Goal: Transaction & Acquisition: Subscribe to service/newsletter

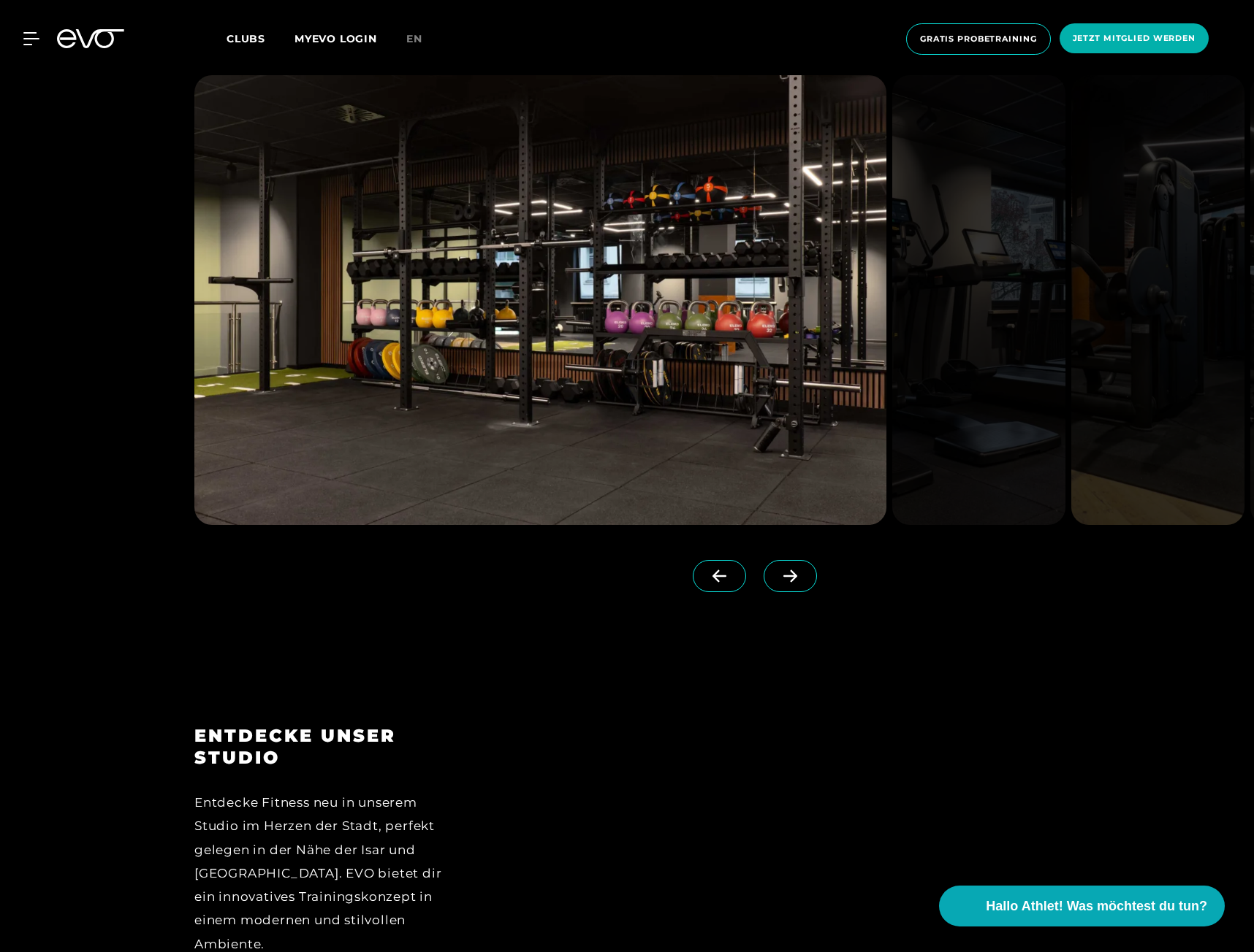
scroll to position [2337, 0]
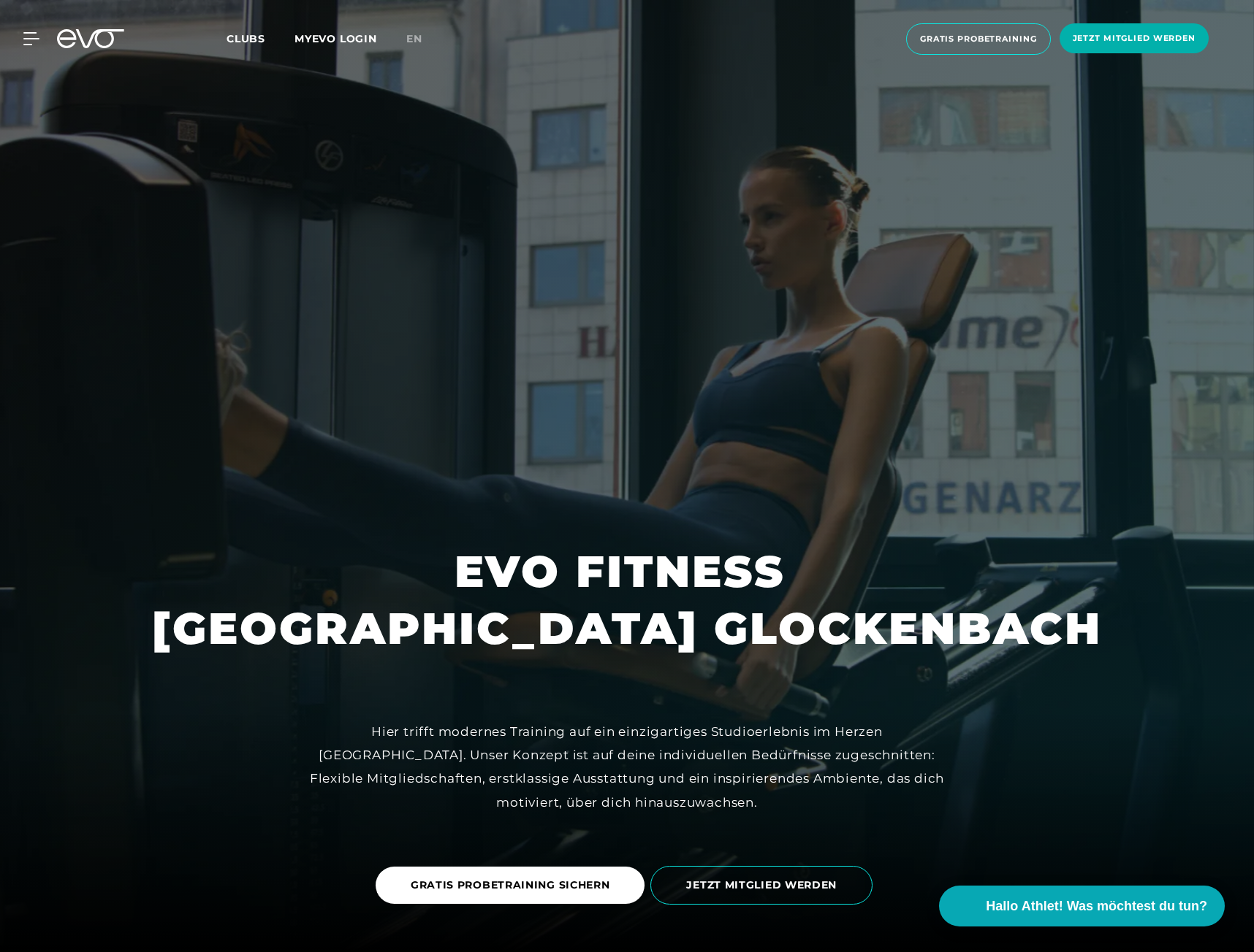
click at [262, 41] on span "Clubs" at bounding box center [246, 39] width 39 height 14
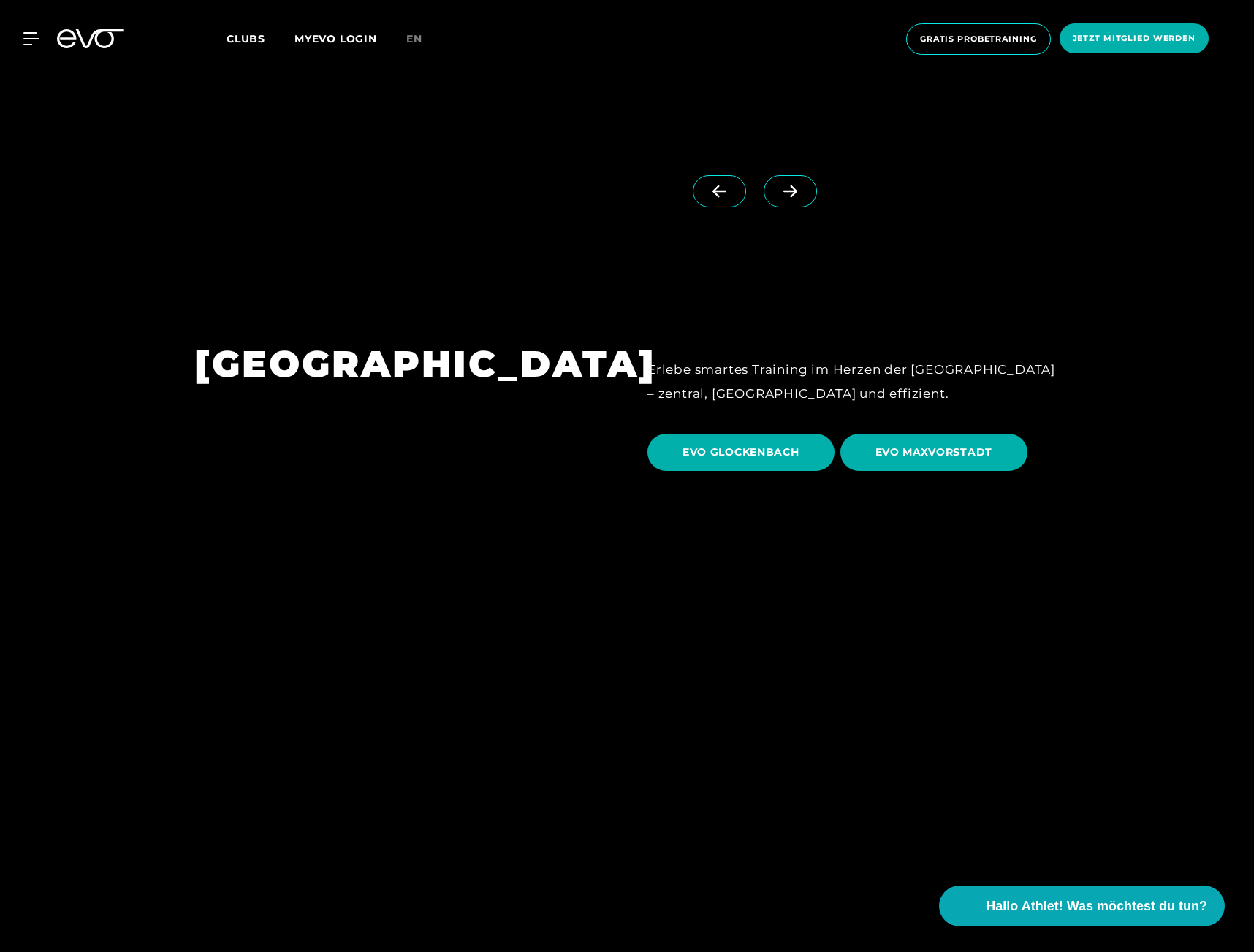
scroll to position [4600, 0]
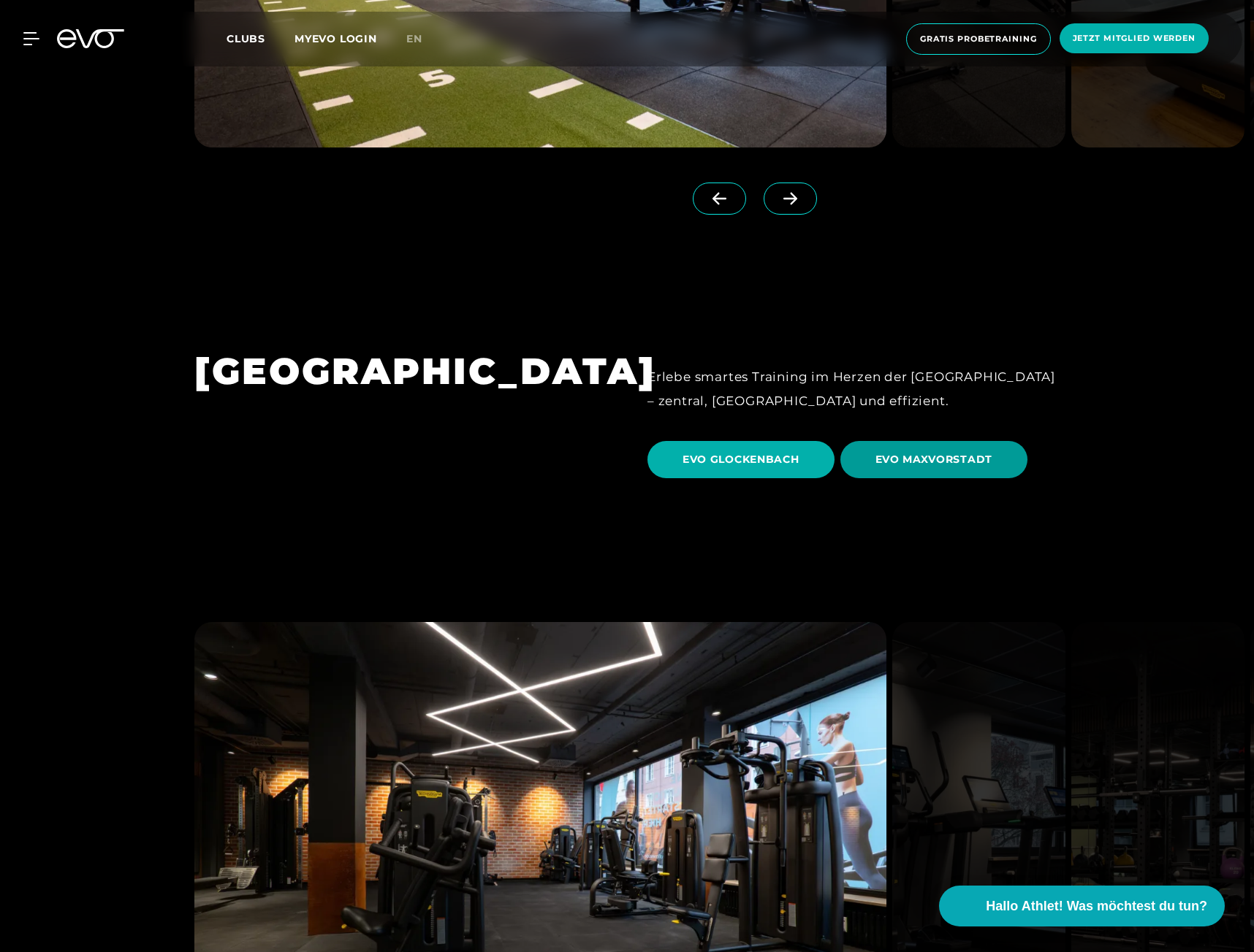
click at [916, 452] on span "EVO MAXVORSTADT" at bounding box center [934, 459] width 117 height 15
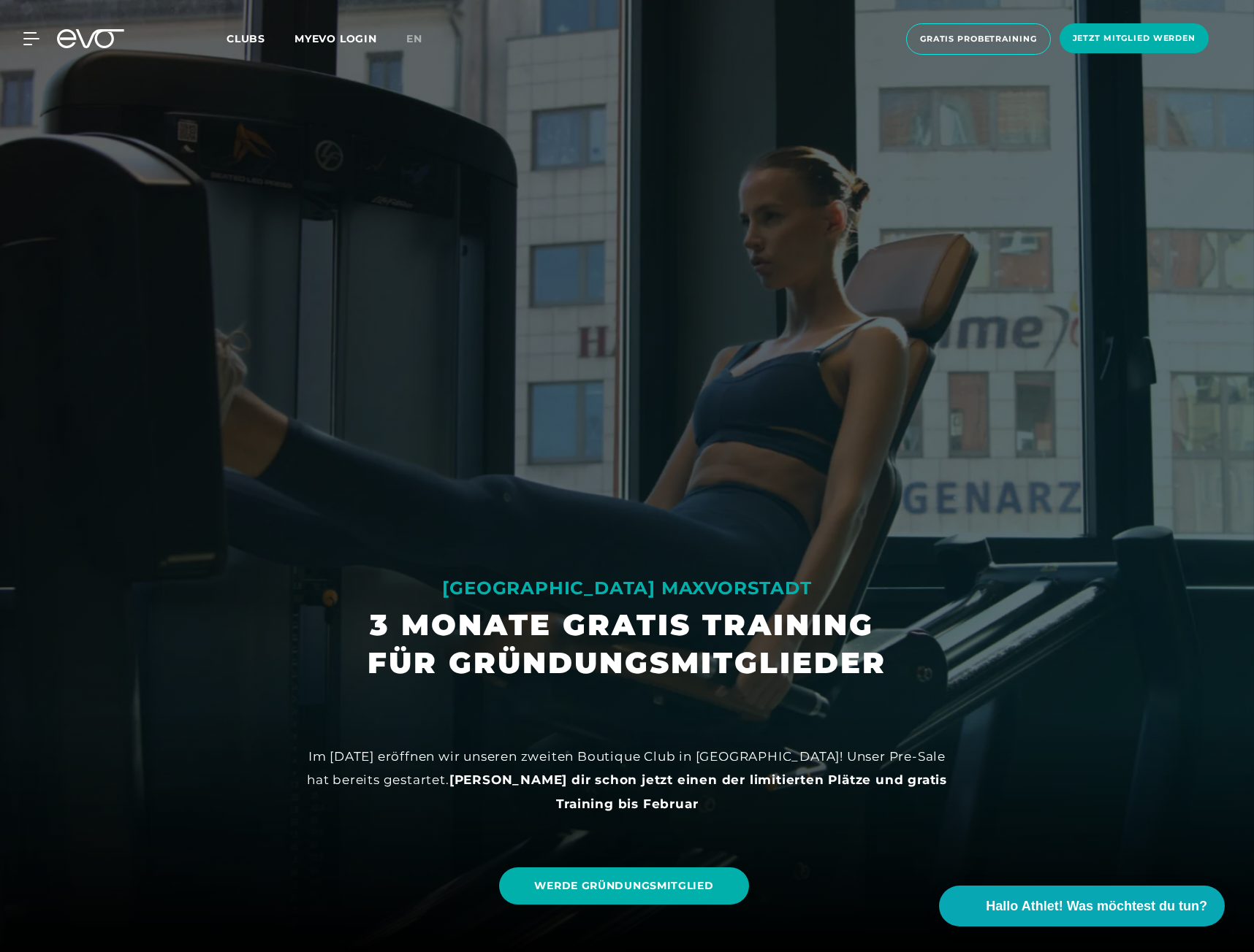
click at [664, 592] on div "MÜNCHEN MAXVORSTADT" at bounding box center [627, 588] width 519 height 23
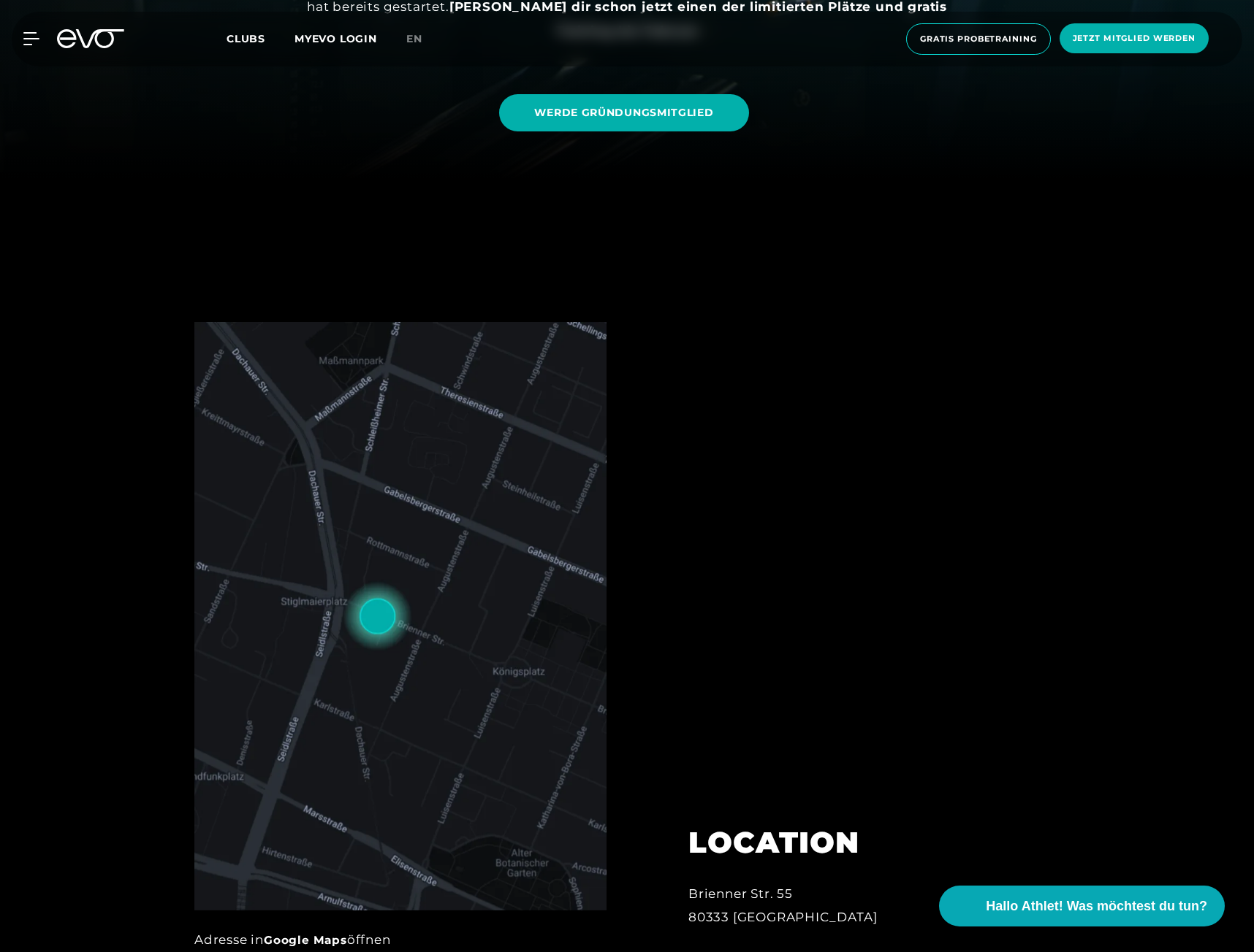
scroll to position [803, 0]
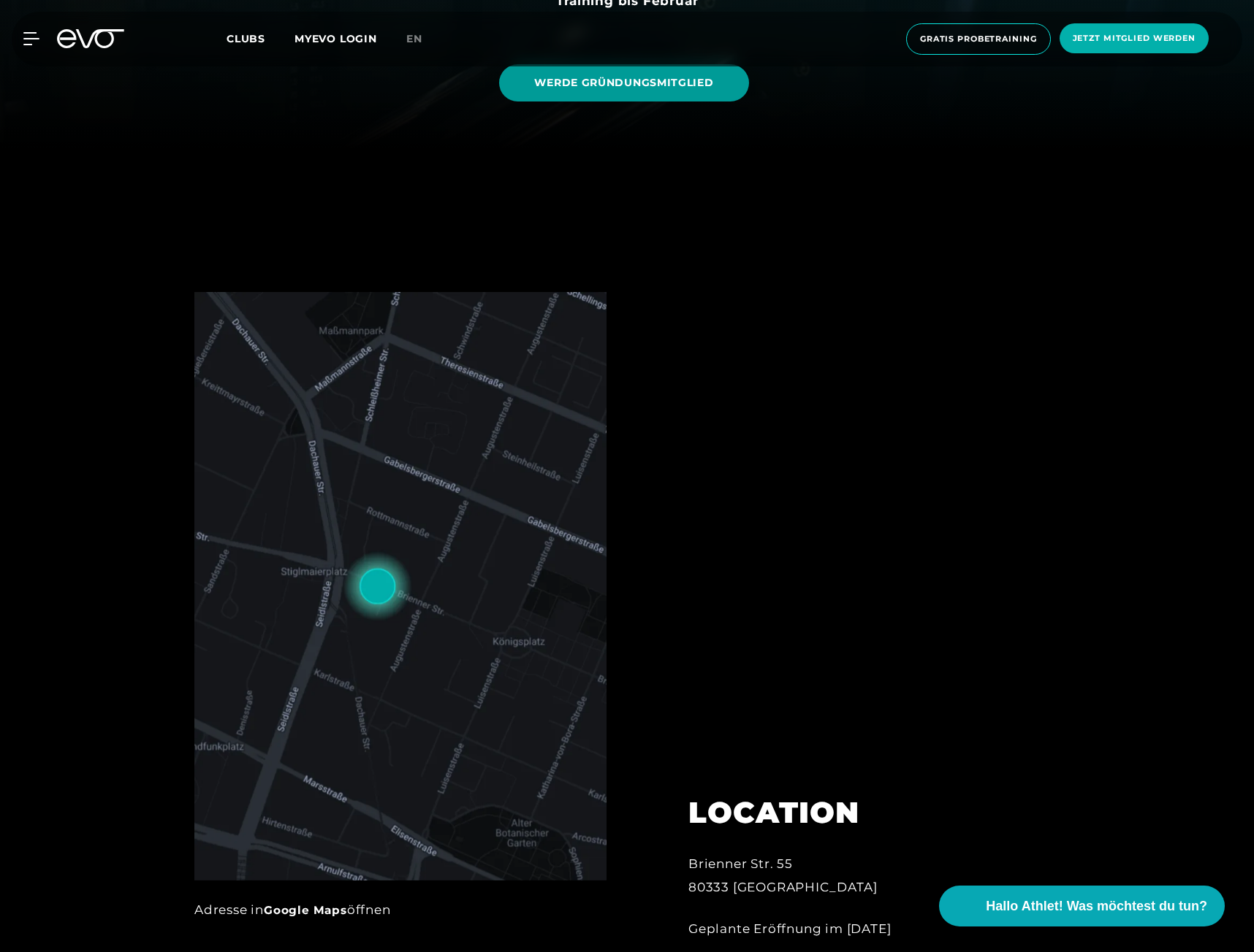
click at [643, 89] on span "WERDE GRÜNDUNGSMITGLIED" at bounding box center [624, 82] width 179 height 15
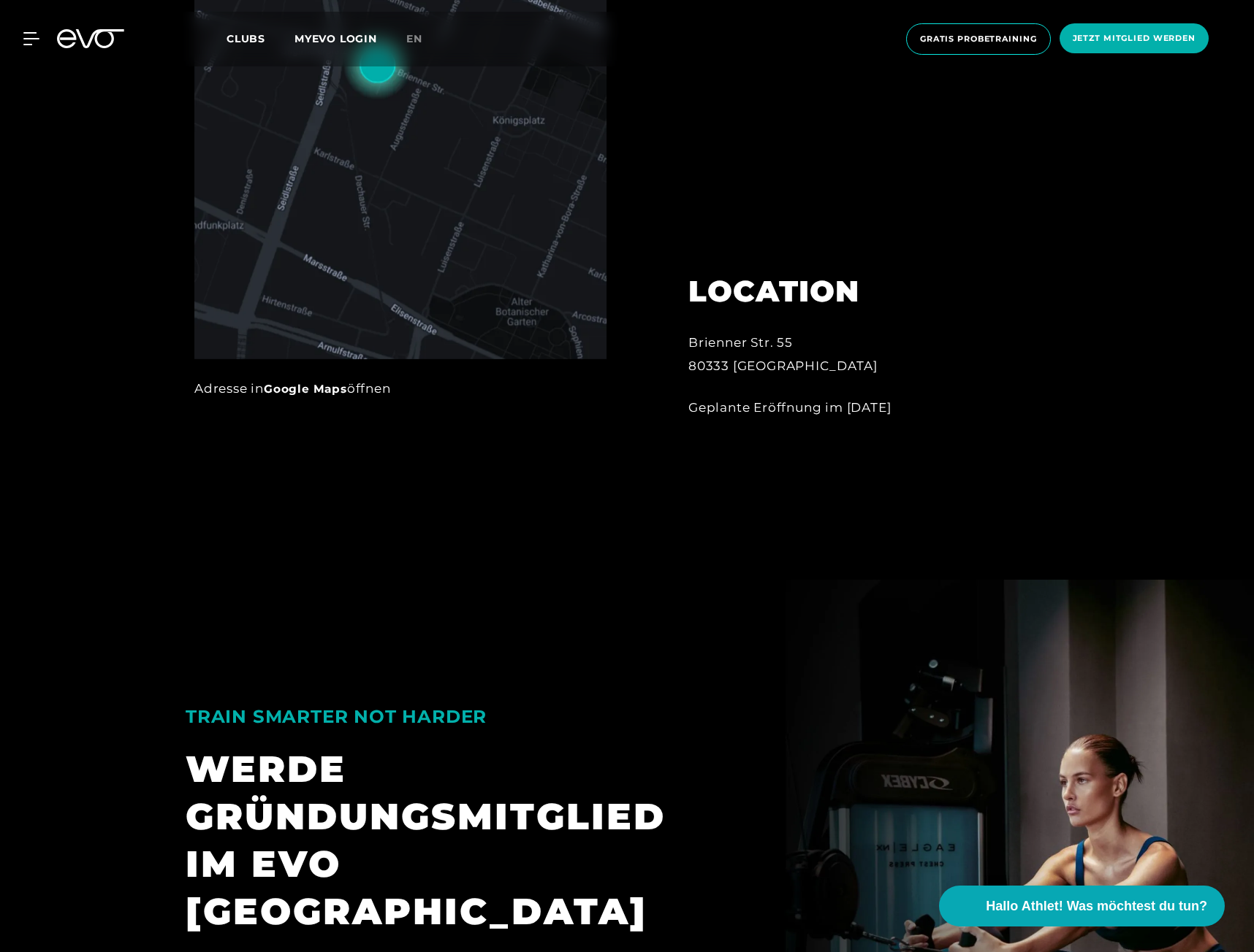
scroll to position [1679, 0]
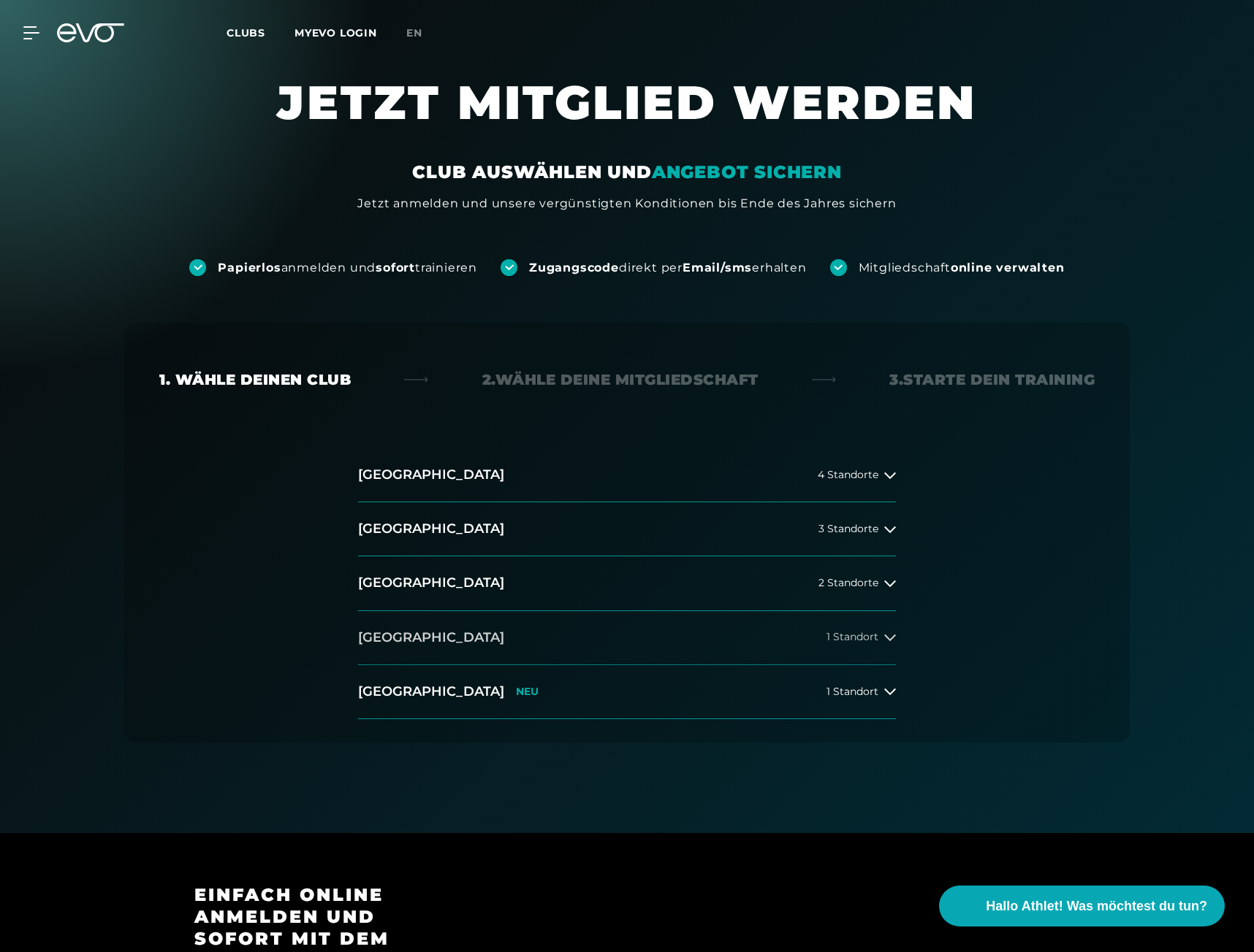
click at [844, 642] on span "1 Standort" at bounding box center [851, 637] width 51 height 11
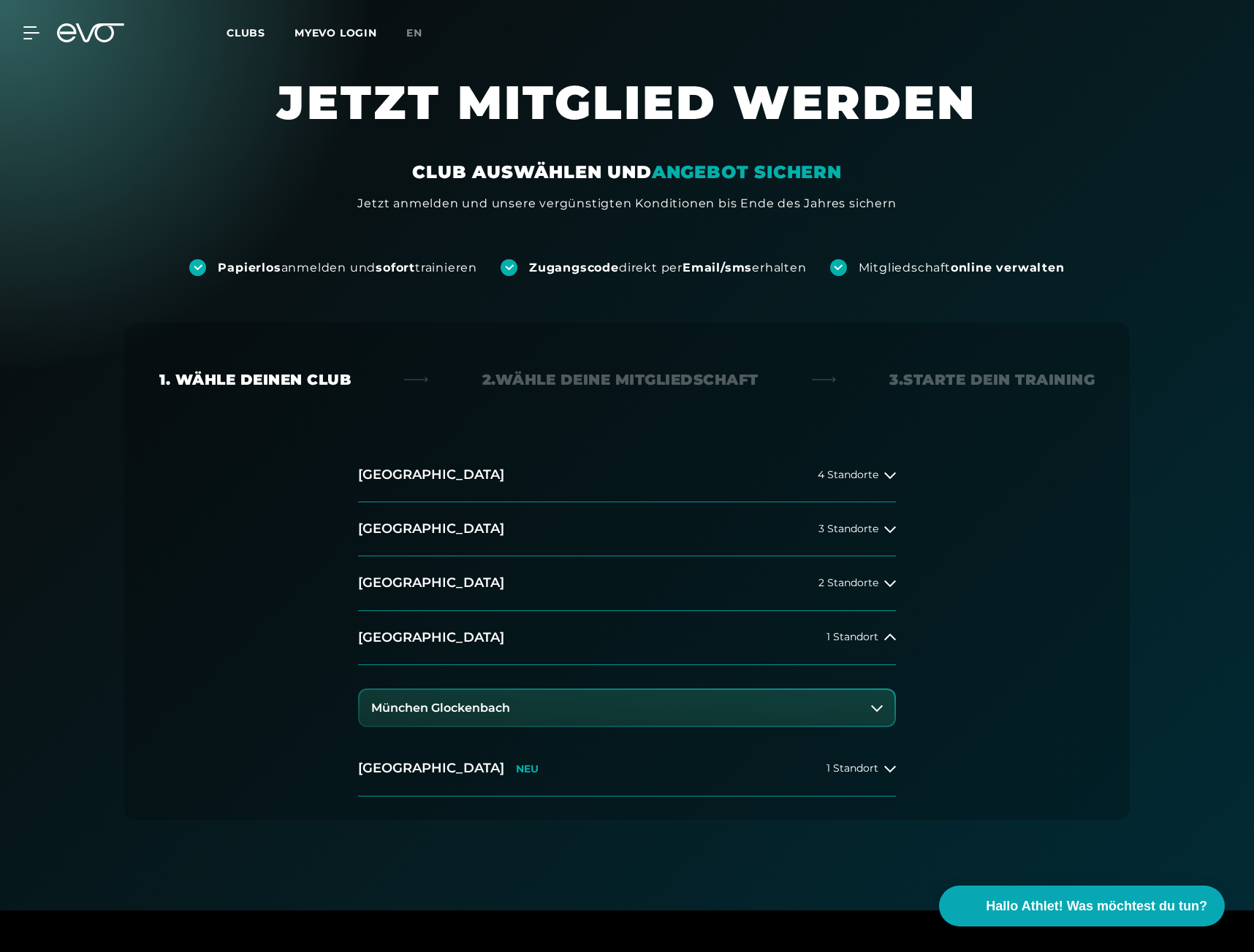
click at [799, 702] on button "München Glockenbach" at bounding box center [627, 708] width 534 height 36
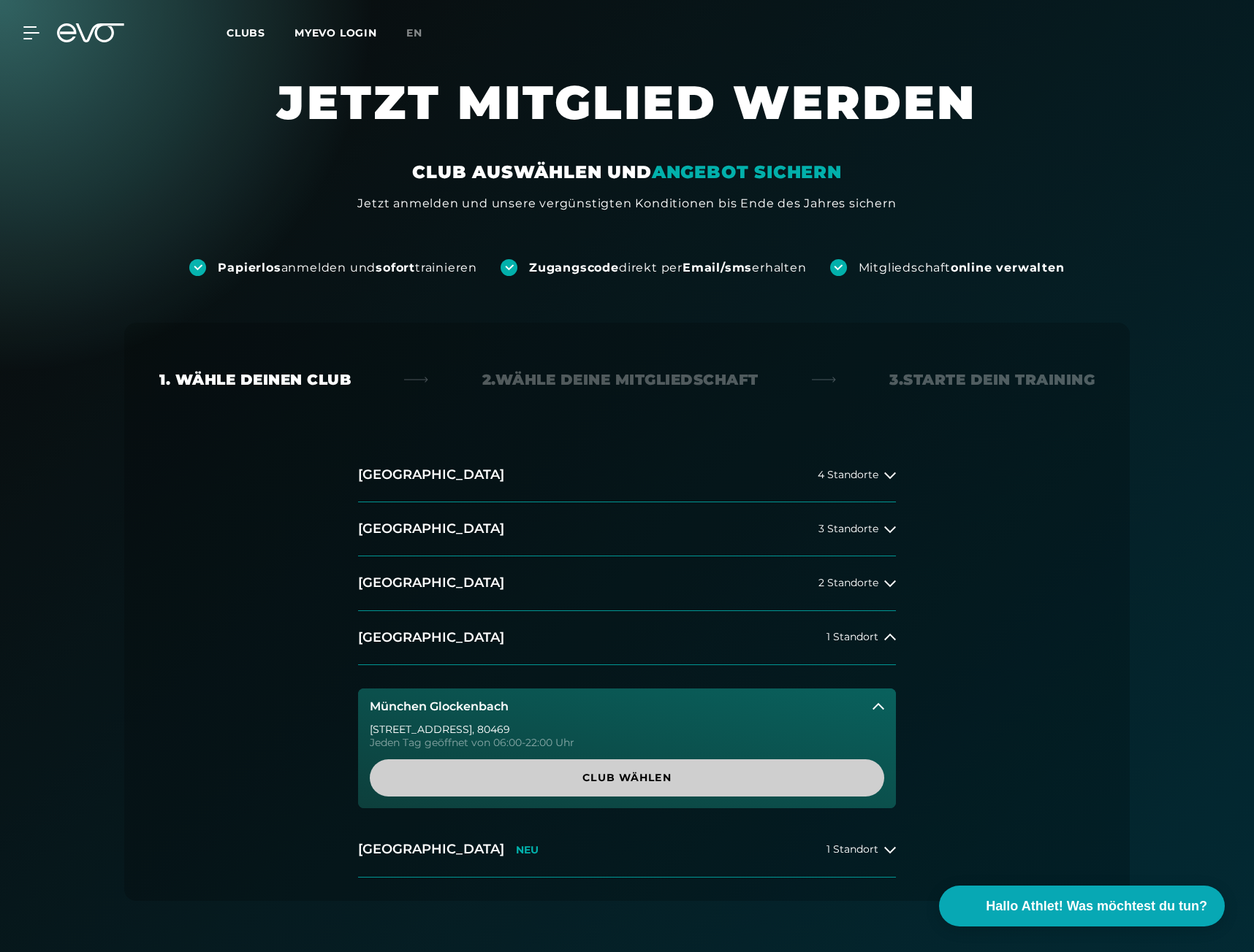
click at [741, 770] on span "Club wählen" at bounding box center [627, 778] width 515 height 37
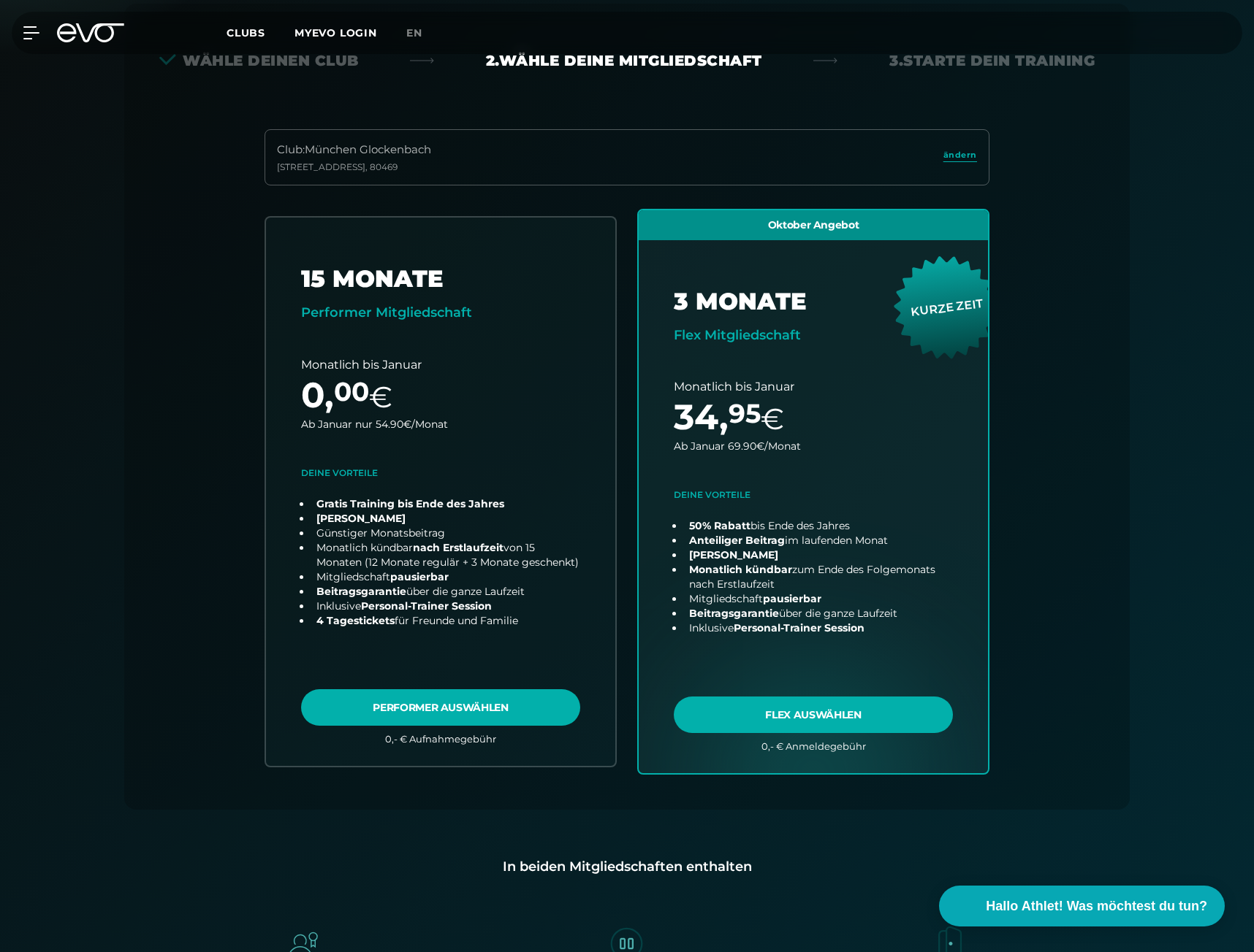
scroll to position [323, 0]
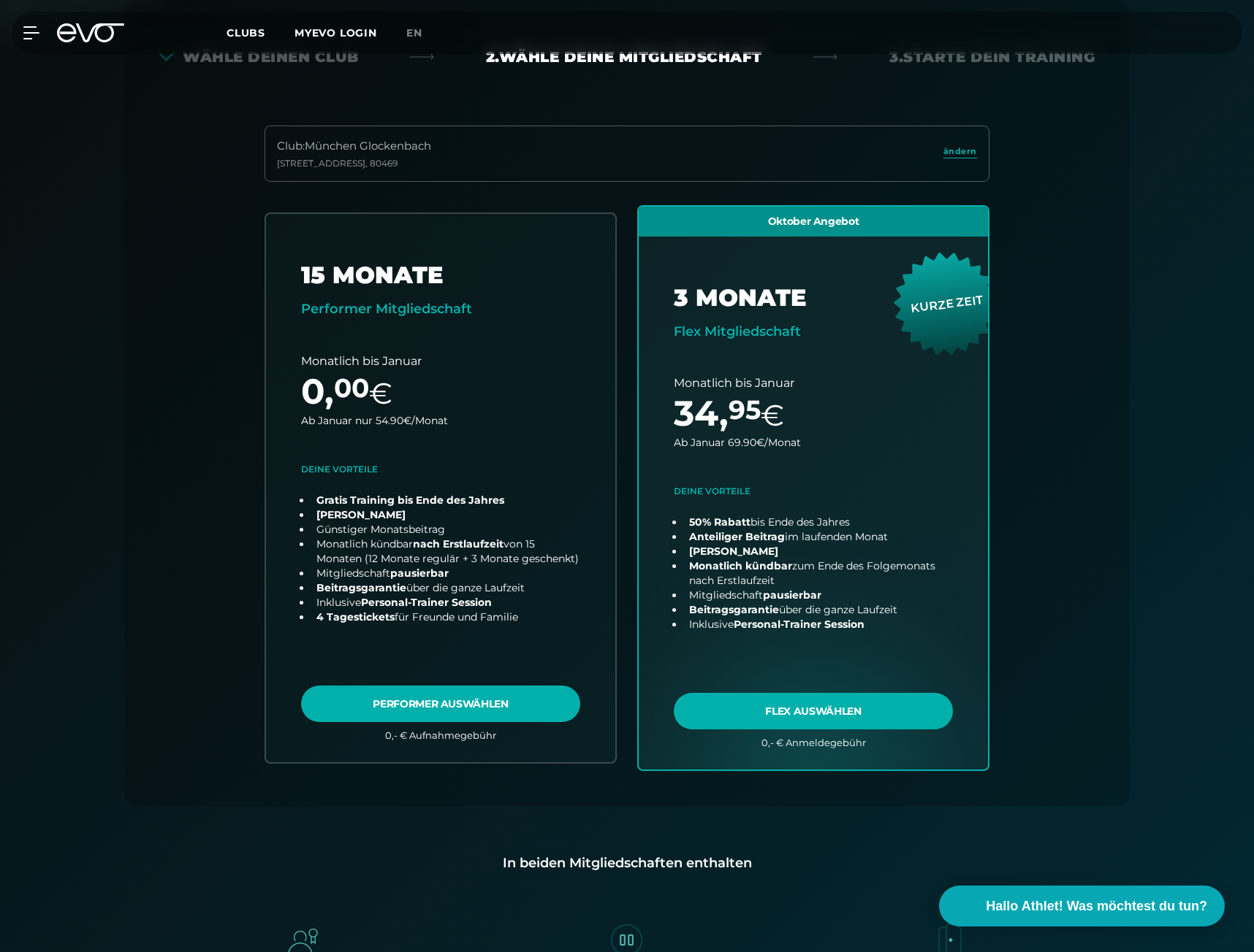
click at [187, 363] on div "Club : [STREET_ADDRESS] 15 MONATE Performer Mitgliedschaft Monatlich bis Januar…" at bounding box center [627, 466] width 935 height 680
